Goal: Communication & Community: Share content

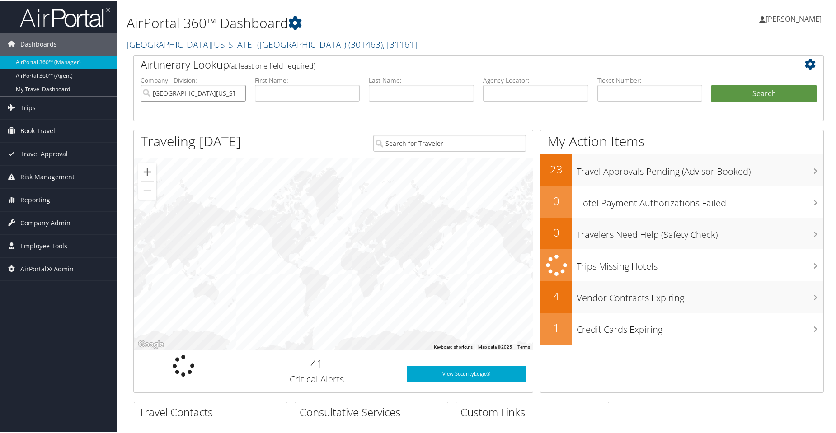
click at [239, 92] on input "[GEOGRAPHIC_DATA][US_STATE] ([GEOGRAPHIC_DATA])" at bounding box center [193, 92] width 105 height 17
click at [500, 89] on input "text" at bounding box center [535, 92] width 105 height 17
paste input "DQ4ZM4"
type input "DQ4ZM4"
click at [742, 96] on button "Search" at bounding box center [763, 93] width 105 height 18
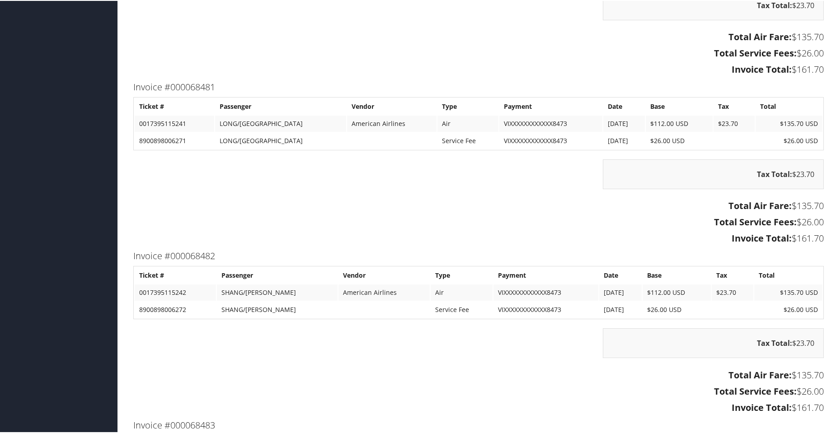
scroll to position [1130, 0]
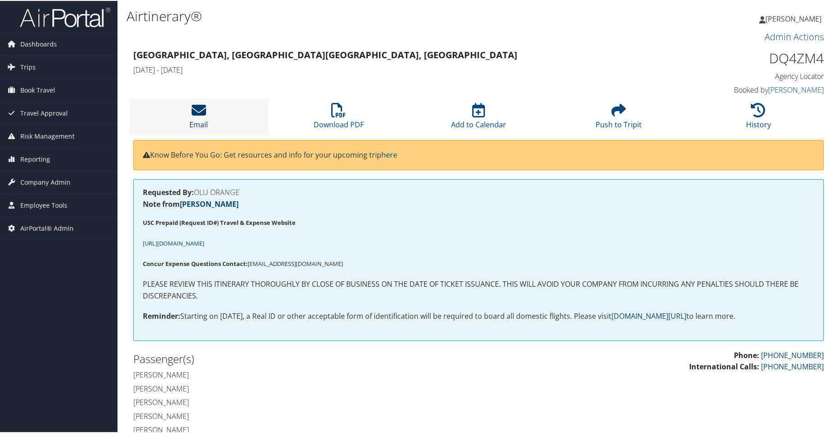
click at [199, 113] on icon at bounding box center [199, 109] width 14 height 14
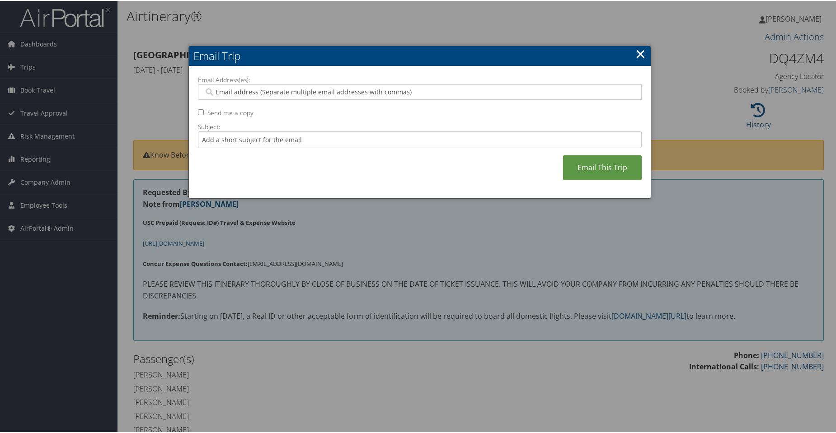
click at [262, 92] on input "Email Address(es):" at bounding box center [420, 91] width 432 height 9
click at [280, 92] on input "Email Address(es):" at bounding box center [420, 91] width 432 height 9
paste input "[EMAIL_ADDRESS][DOMAIN_NAME]"
type input "[EMAIL_ADDRESS][DOMAIN_NAME]"
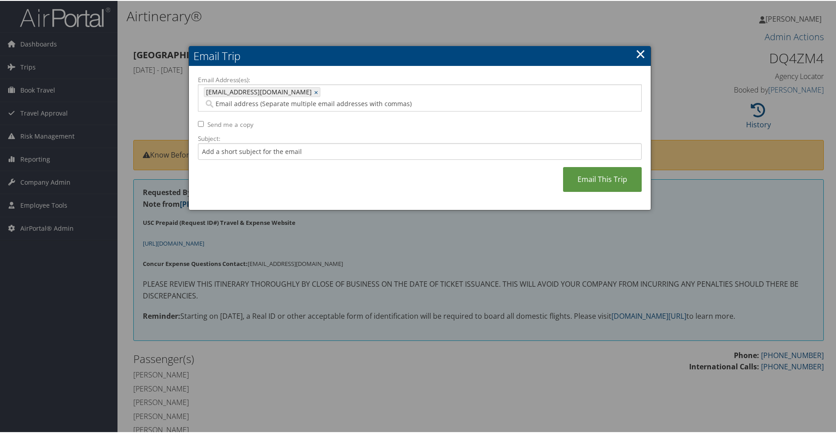
click at [333, 99] on input "Email Address(es):" at bounding box center [386, 103] width 365 height 9
paste input "[EMAIL_ADDRESS][DOMAIN_NAME]"
type input "[EMAIL_ADDRESS][DOMAIN_NAME]"
type input "[EMAIL_ADDRESS][DOMAIN_NAME], [EMAIL_ADDRESS][DOMAIN_NAME]"
click at [198, 120] on input "Send me a copy" at bounding box center [201, 123] width 6 height 6
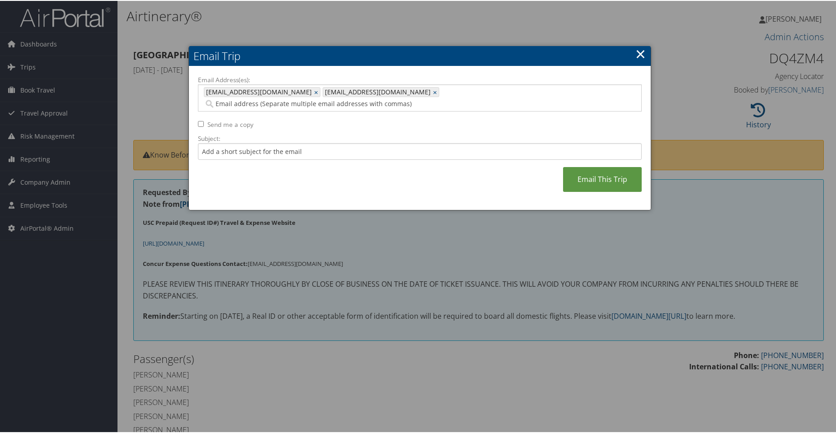
checkbox input "true"
click at [234, 142] on input "Subject:" at bounding box center [420, 150] width 444 height 17
paste input "AirPortal - Airtinerary: [PERSON_NAME] [DATE] [GEOGRAPHIC_DATA]"
type input "AirPortal - Airtinerary: [PERSON_NAME] [DATE] [GEOGRAPHIC_DATA]"
click at [609, 167] on link "Email This Trip" at bounding box center [602, 178] width 79 height 25
